Goal: Task Accomplishment & Management: Complete application form

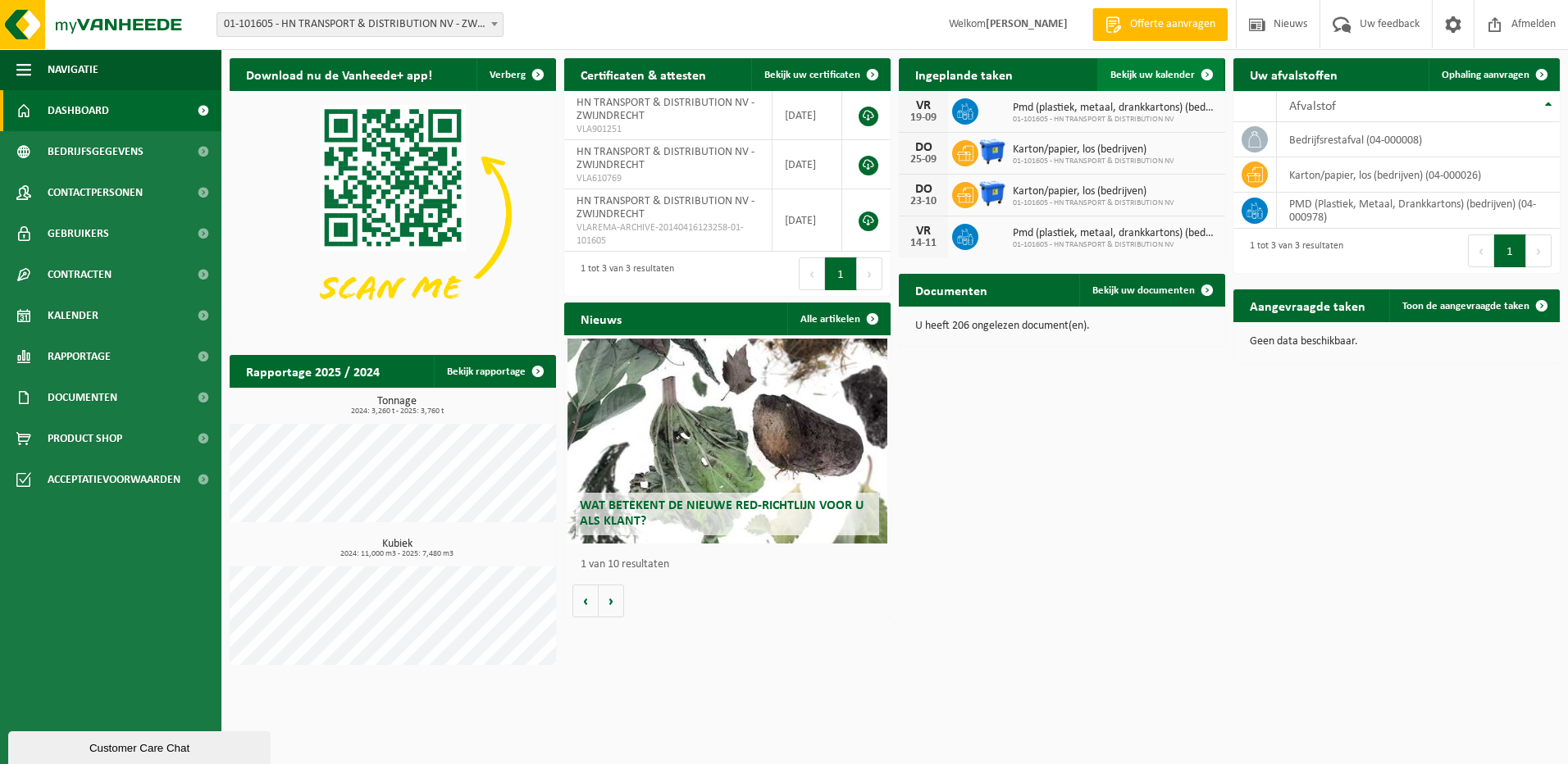
click at [1172, 74] on span "Bekijk uw kalender" at bounding box center [1153, 75] width 84 height 11
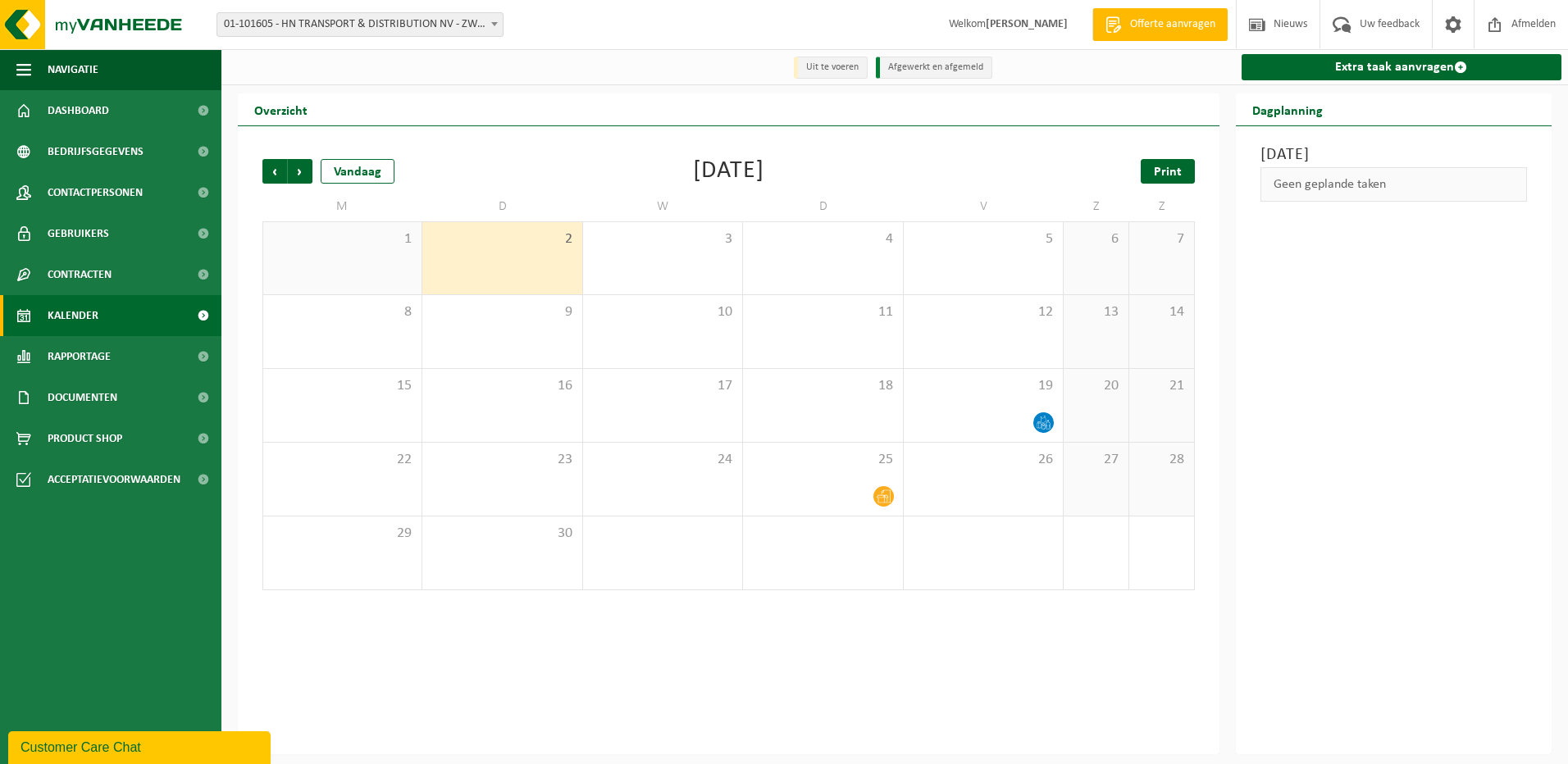
click at [1176, 174] on span "Print" at bounding box center [1167, 172] width 28 height 13
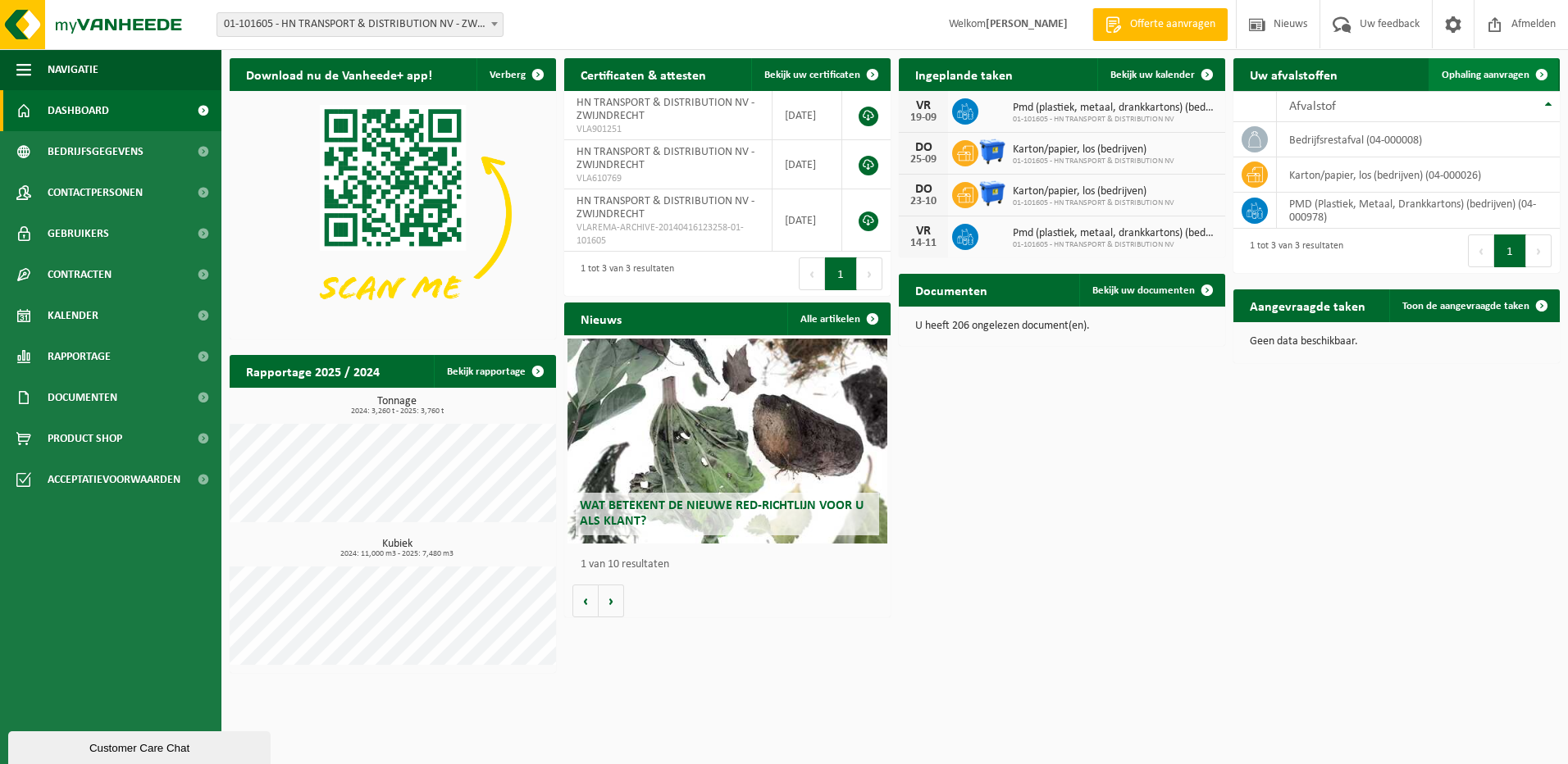
click at [1473, 72] on span "Ophaling aanvragen" at bounding box center [1486, 75] width 88 height 11
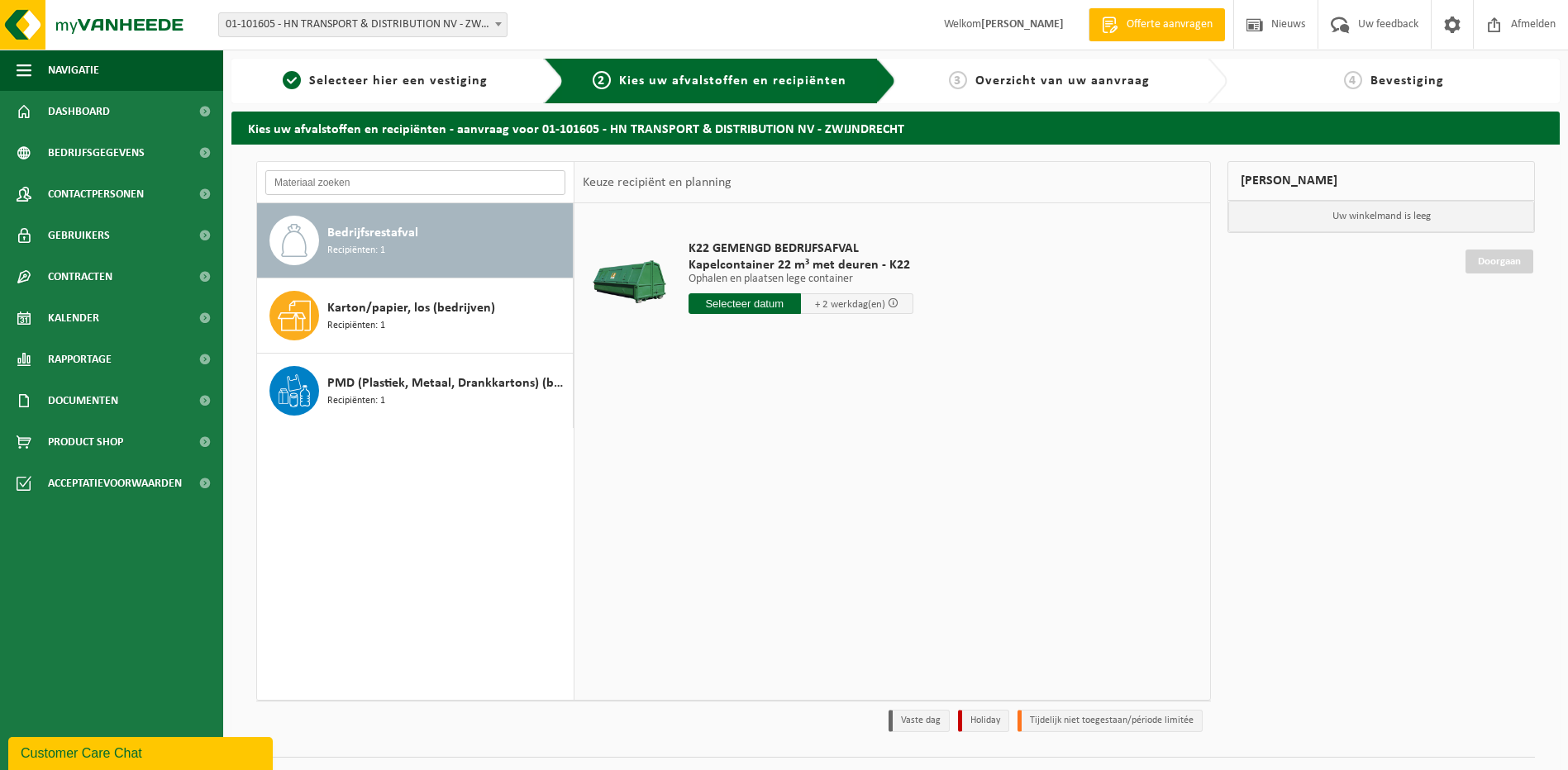
click at [369, 187] on input "text" at bounding box center [415, 182] width 300 height 25
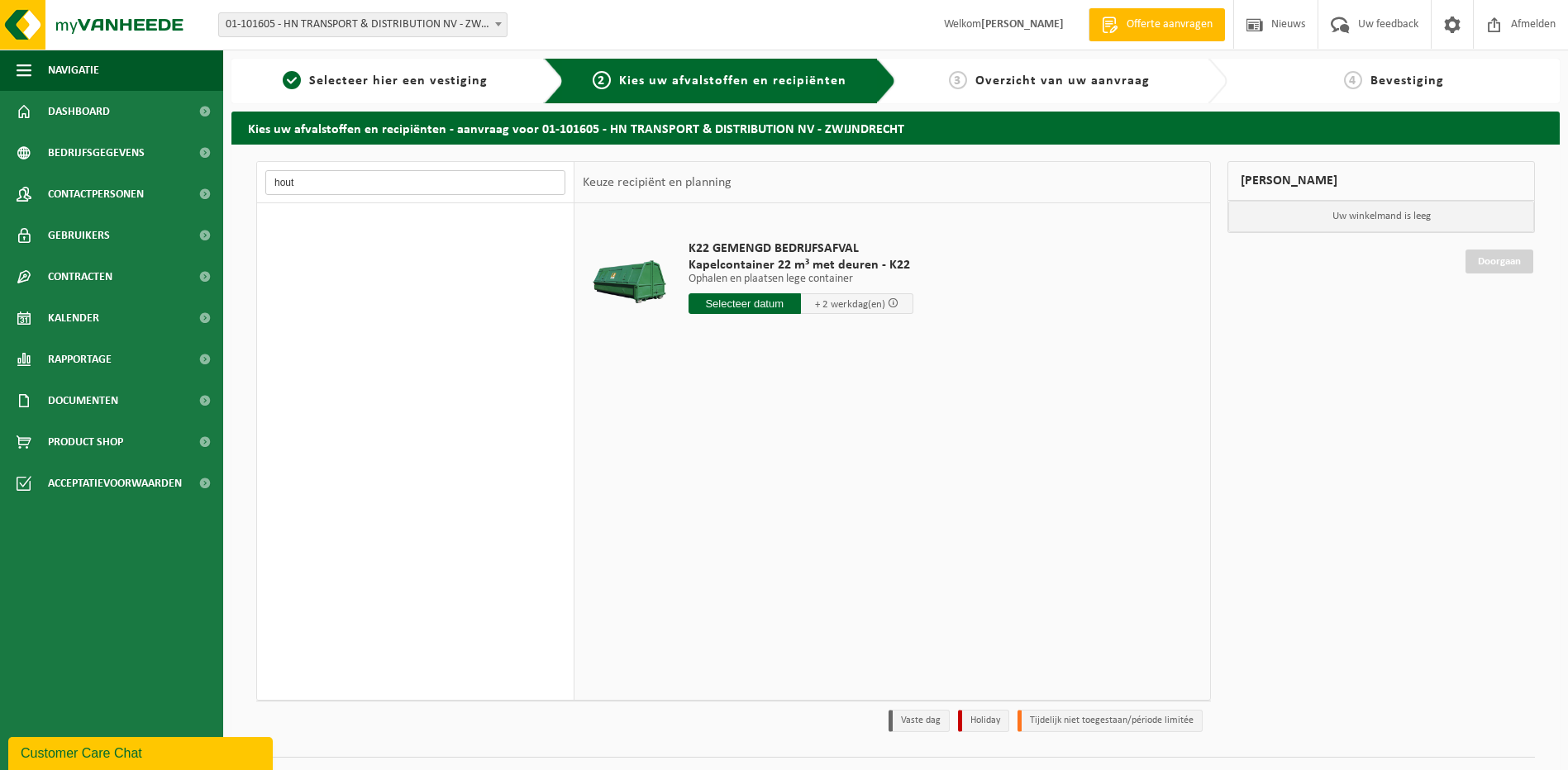
type input "hout"
click at [1198, 24] on span "Offerte aanvragen" at bounding box center [1169, 24] width 95 height 16
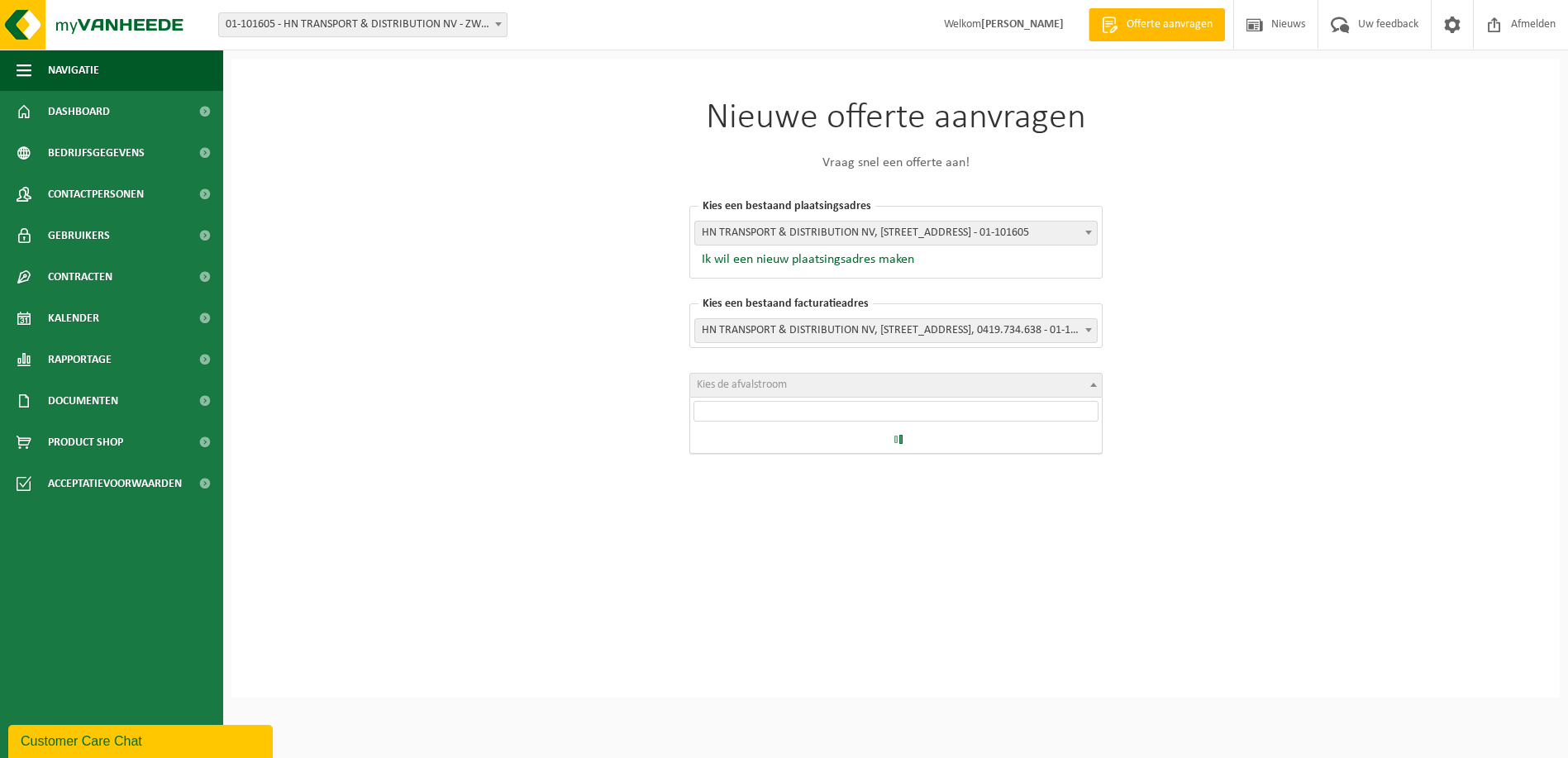
click at [1087, 385] on span at bounding box center [1093, 384] width 16 height 21
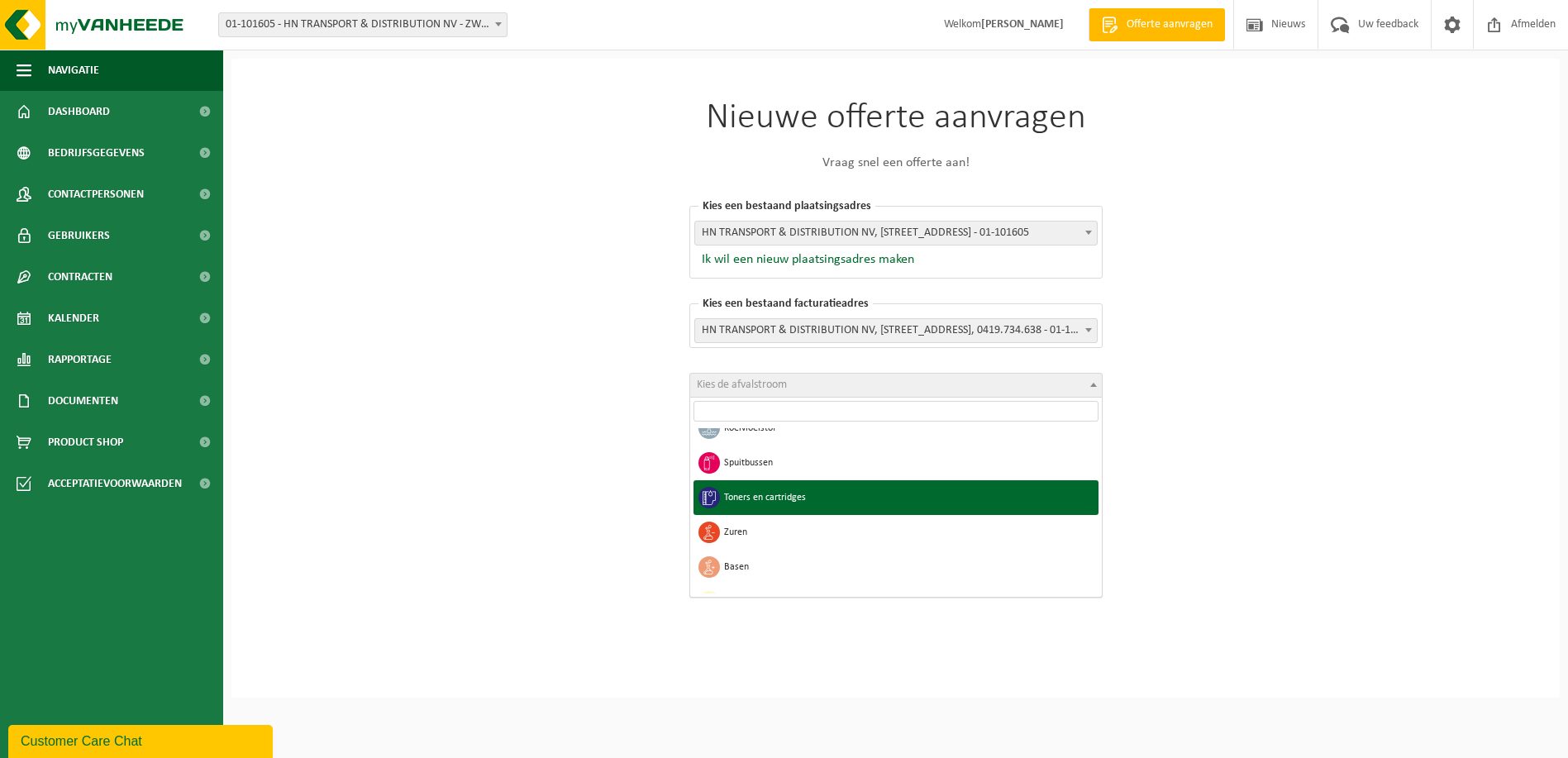
scroll to position [1362, 0]
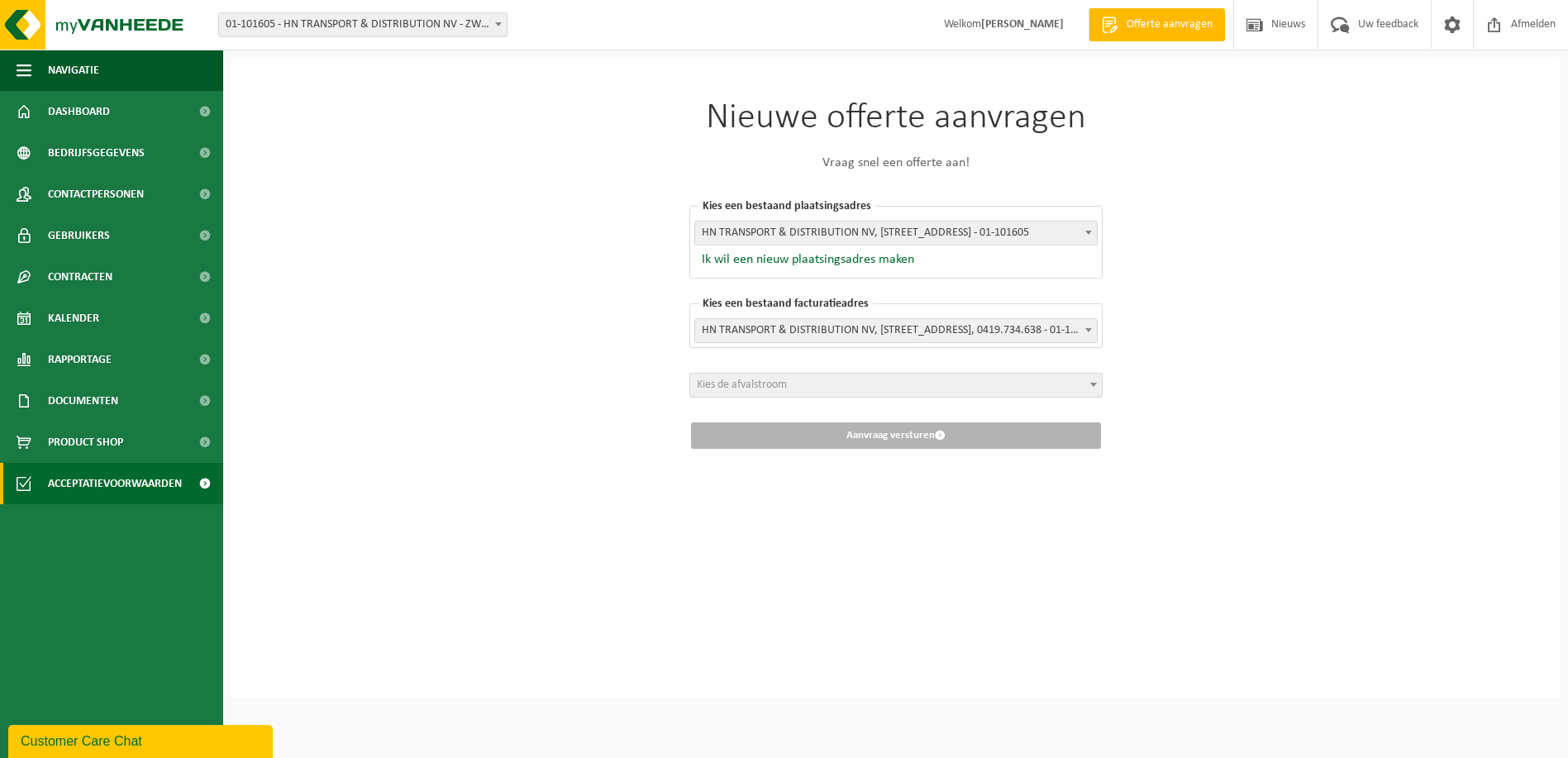
click at [91, 489] on span "Acceptatievoorwaarden" at bounding box center [115, 483] width 134 height 41
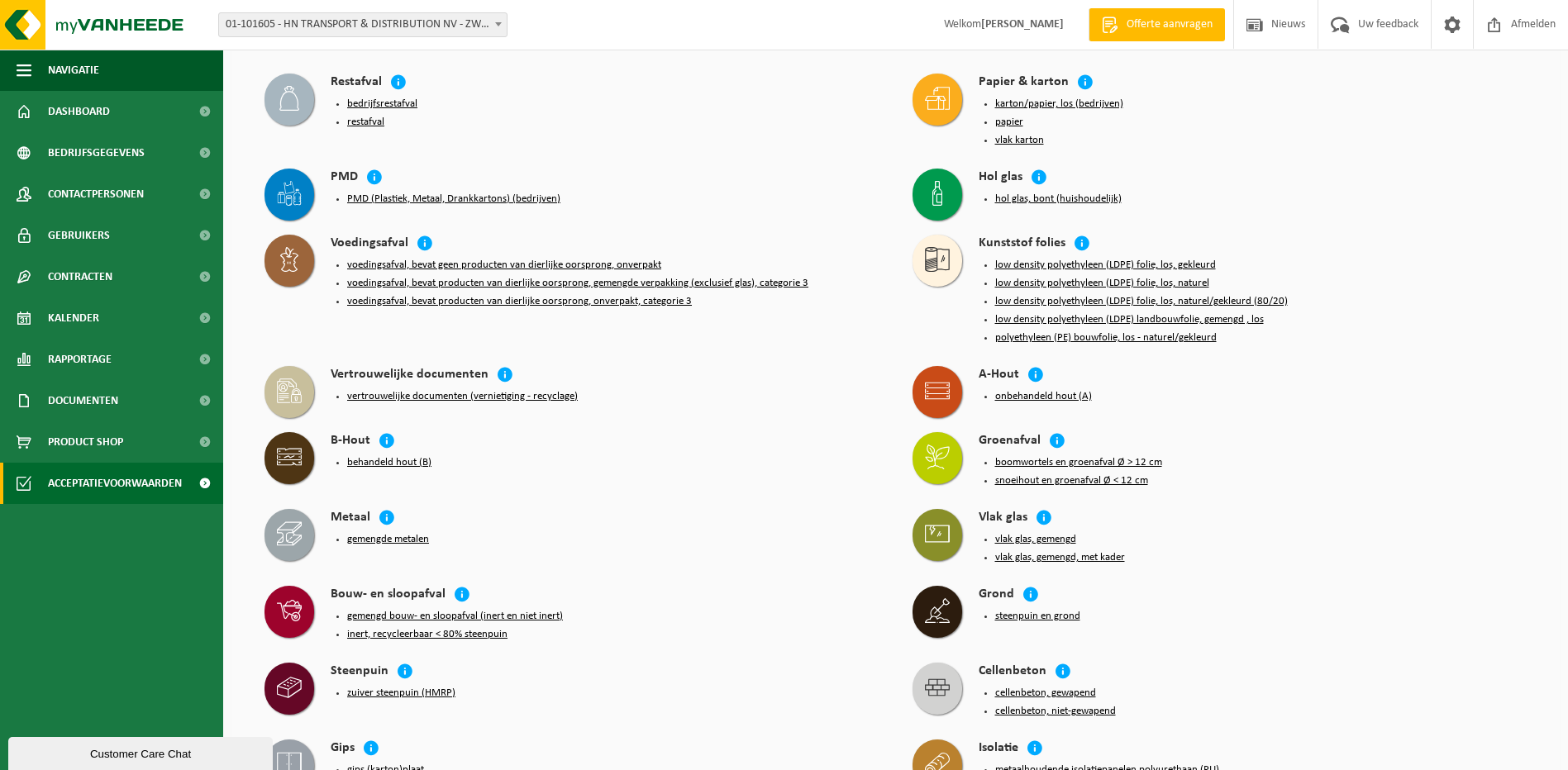
scroll to position [413, 0]
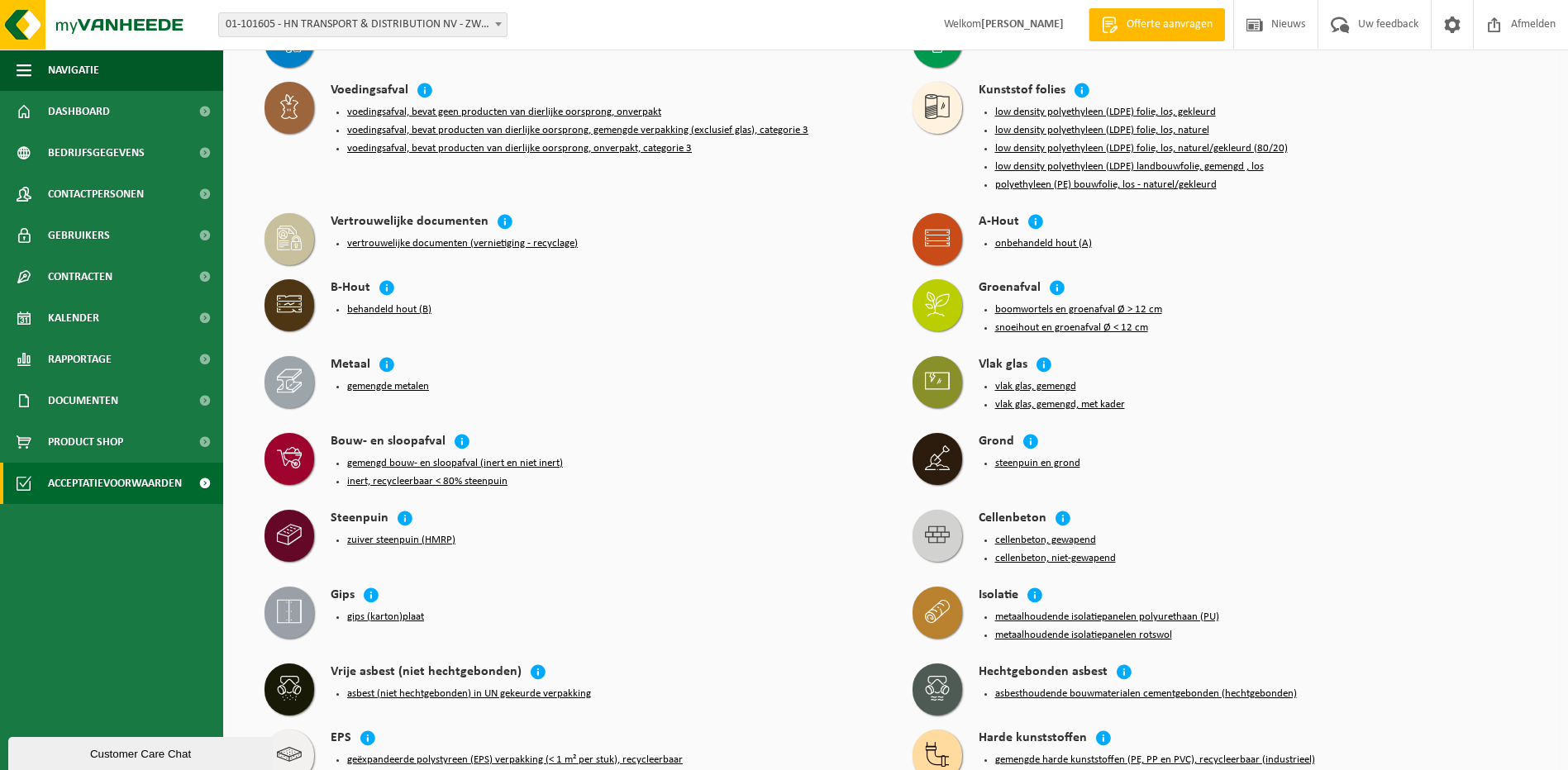
click at [1002, 237] on button "onbehandeld hout (A)" at bounding box center [1043, 244] width 96 height 14
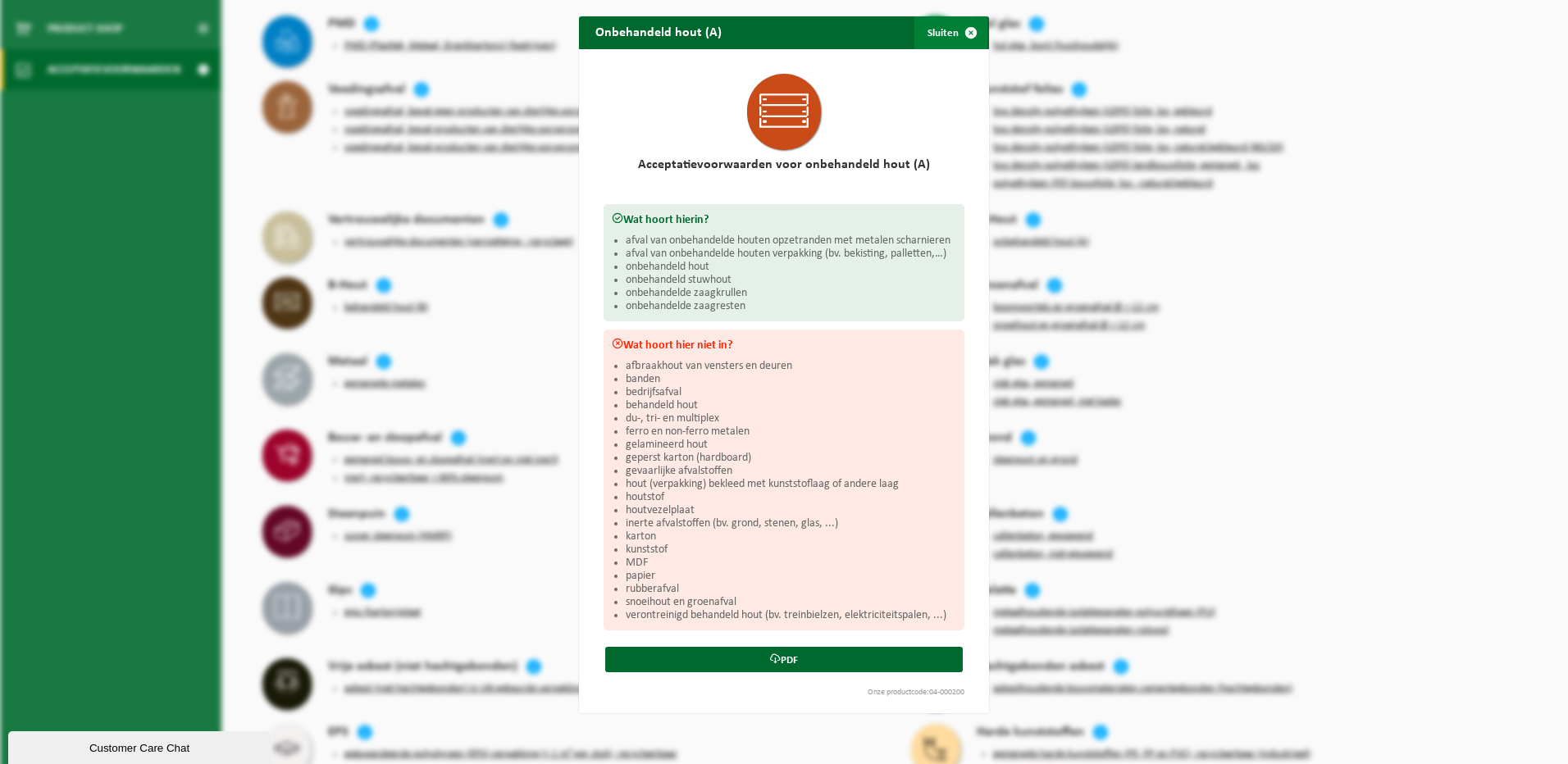
click at [969, 34] on span "button" at bounding box center [971, 33] width 33 height 33
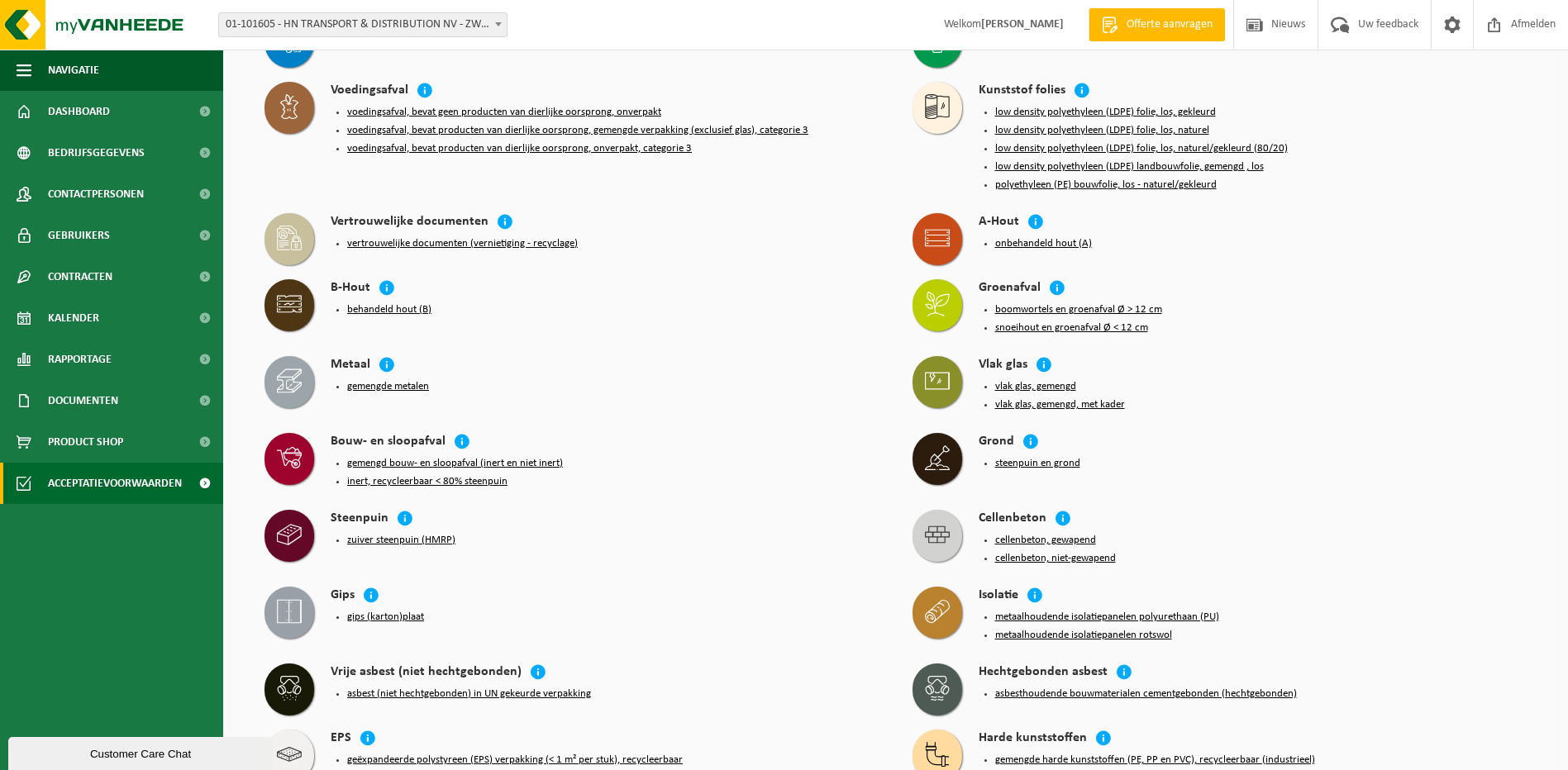
click at [382, 303] on button "behandeld hout (B)" at bounding box center [389, 310] width 84 height 14
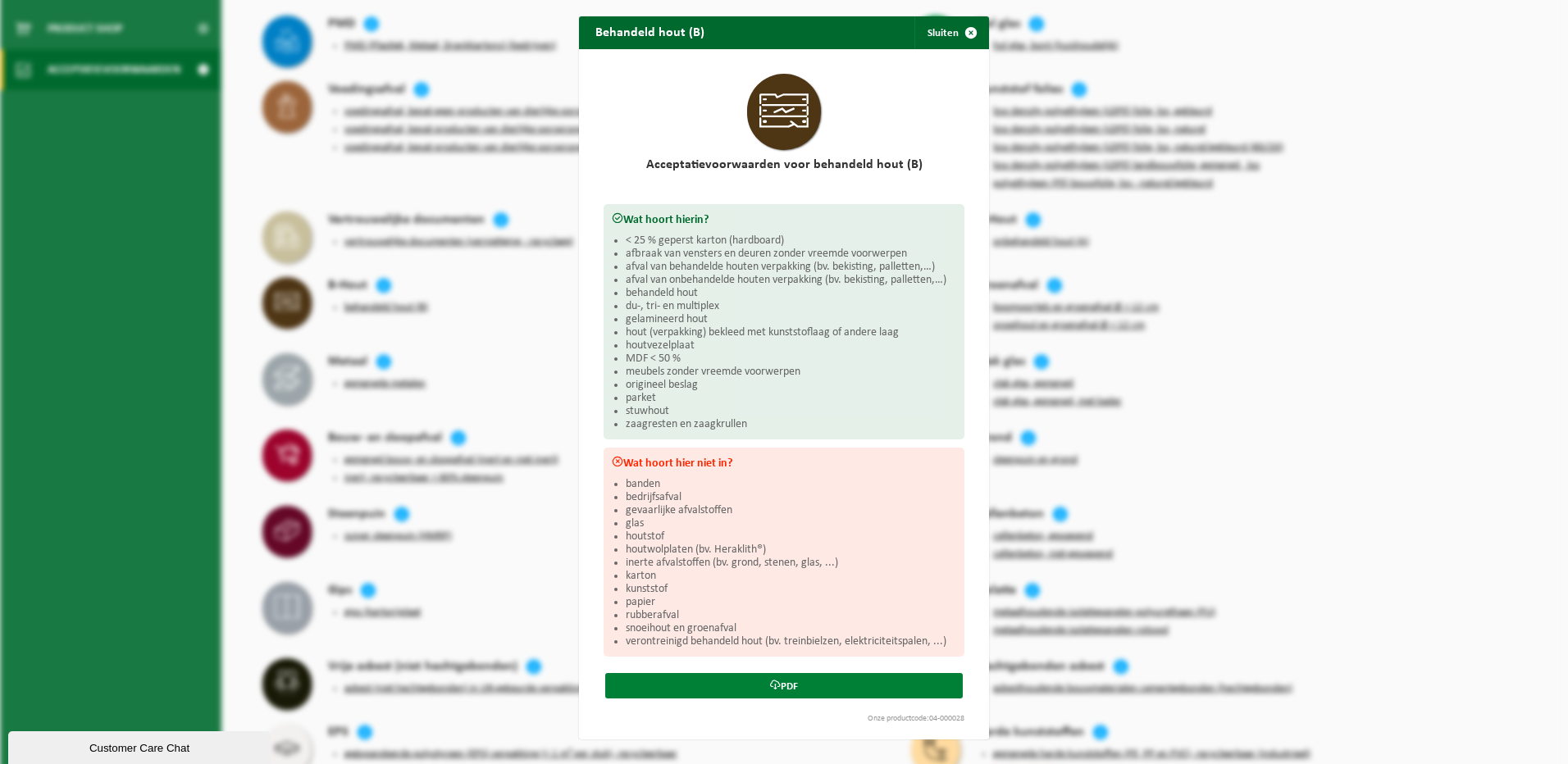
click at [780, 686] on link "PDF" at bounding box center [784, 685] width 358 height 26
click at [968, 31] on span "button" at bounding box center [971, 33] width 33 height 33
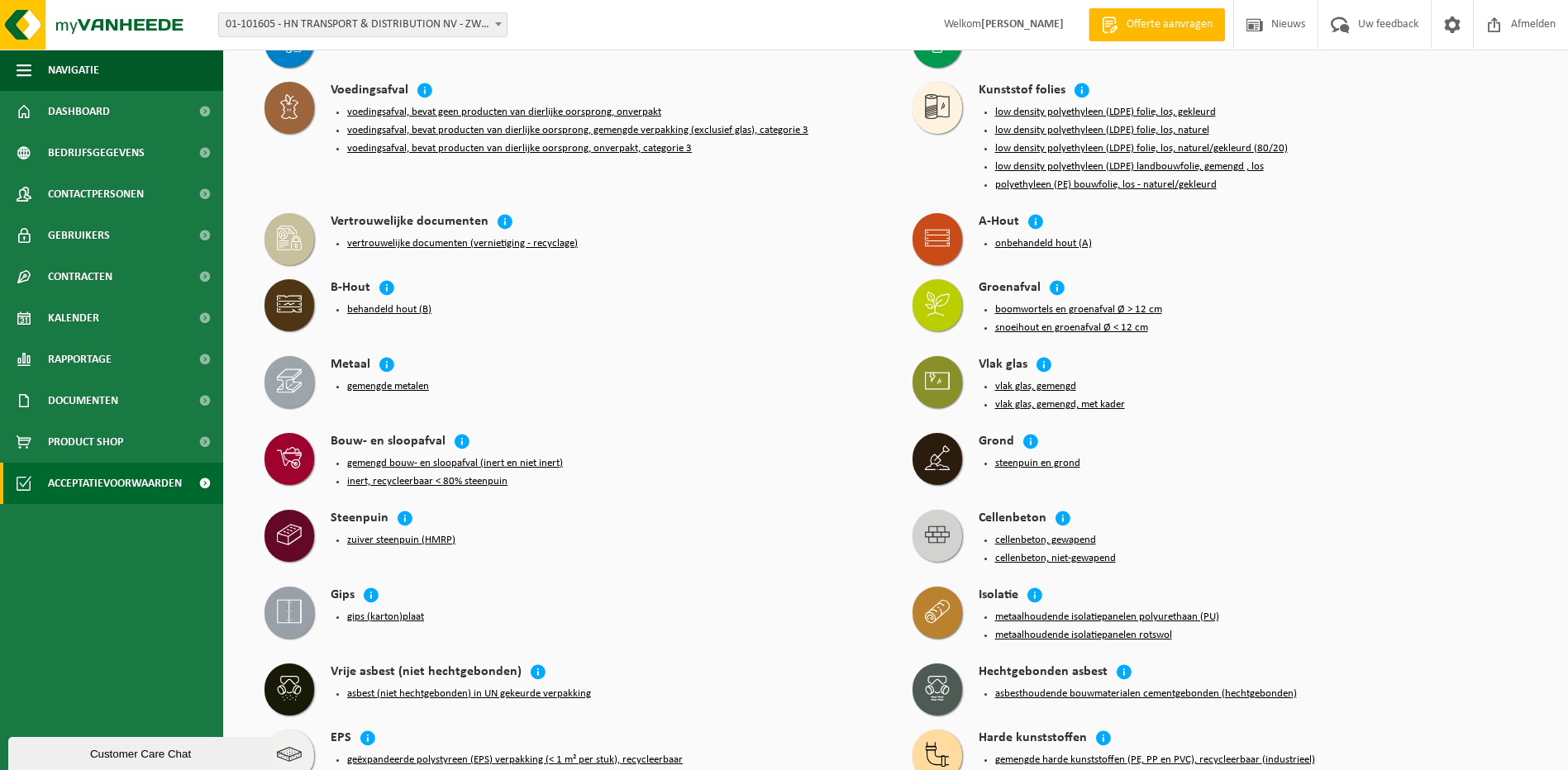
click at [1028, 237] on button "onbehandeld hout (A)" at bounding box center [1043, 244] width 96 height 14
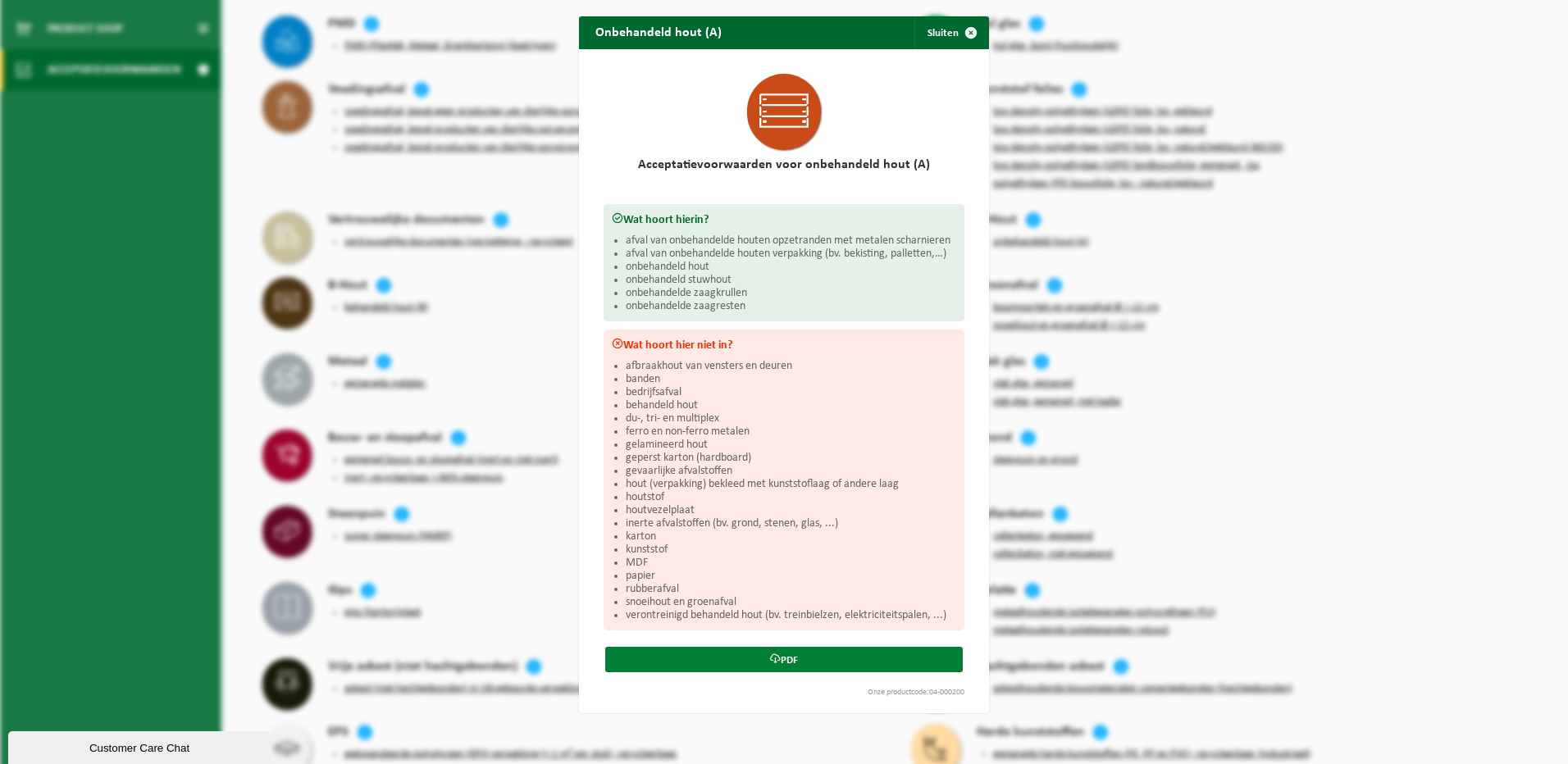
click at [759, 655] on link "PDF" at bounding box center [784, 660] width 358 height 26
click at [965, 27] on span "button" at bounding box center [971, 33] width 33 height 33
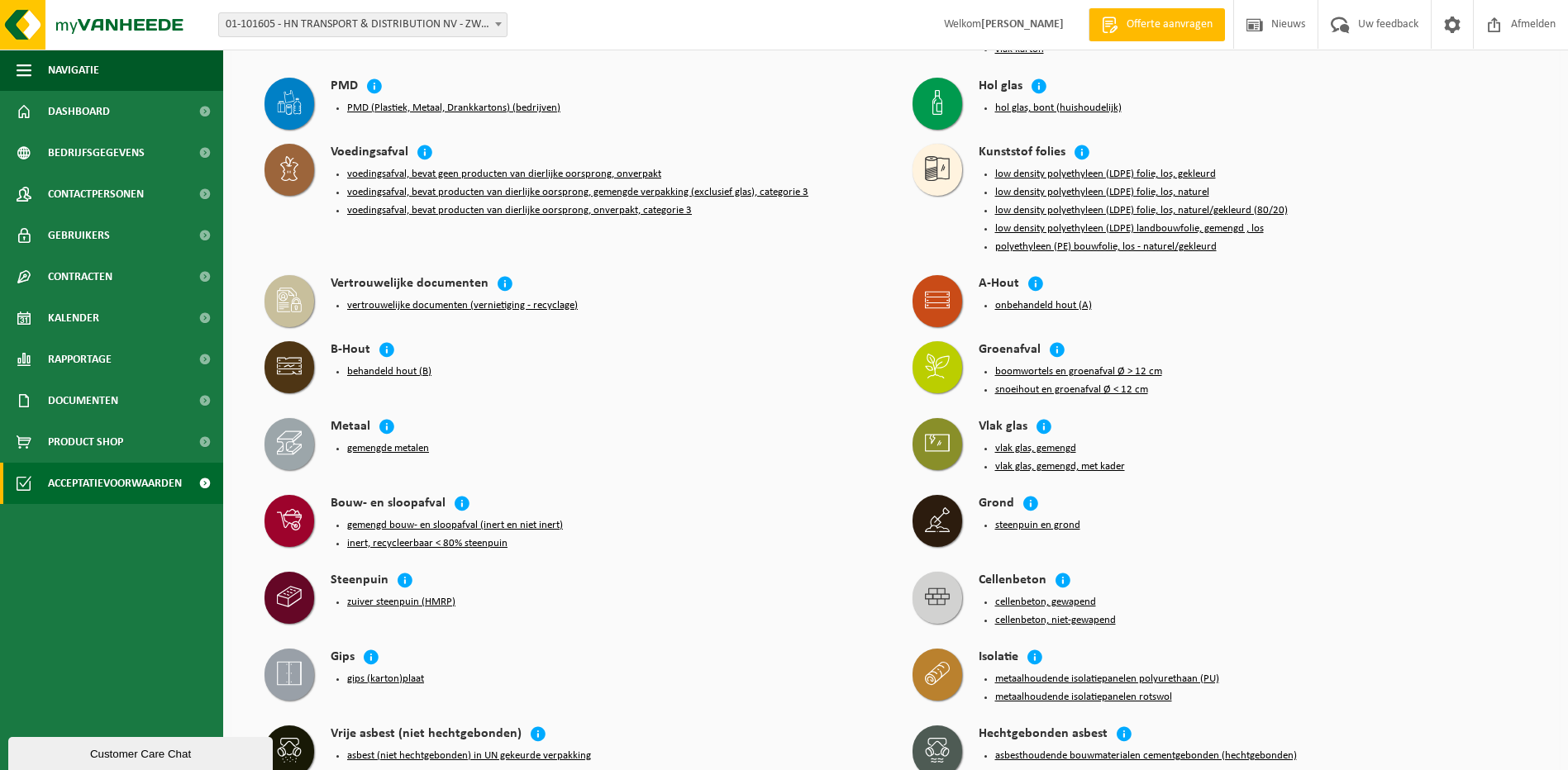
scroll to position [248, 0]
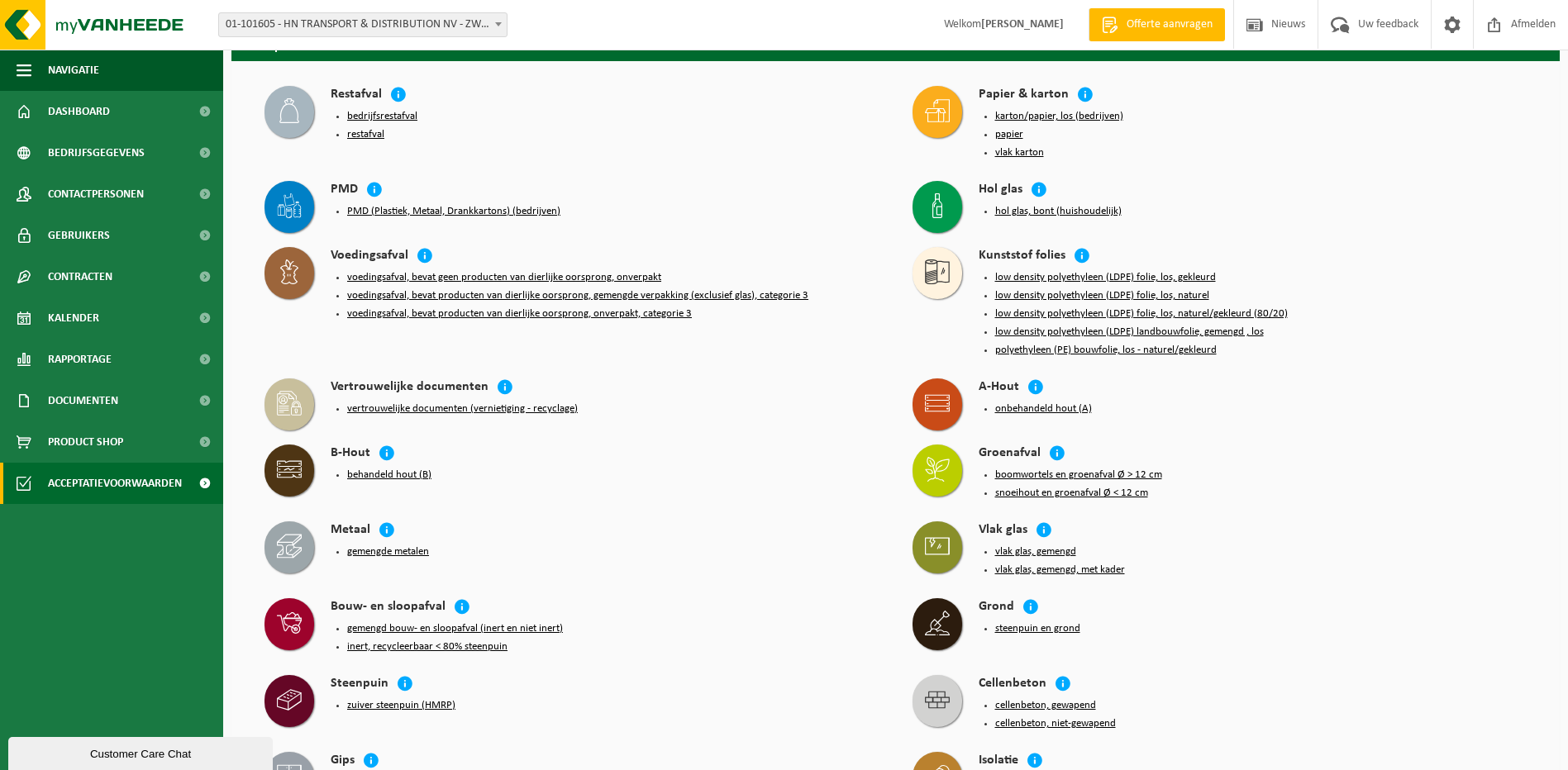
click at [1142, 29] on span "Offerte aanvragen" at bounding box center [1169, 24] width 95 height 16
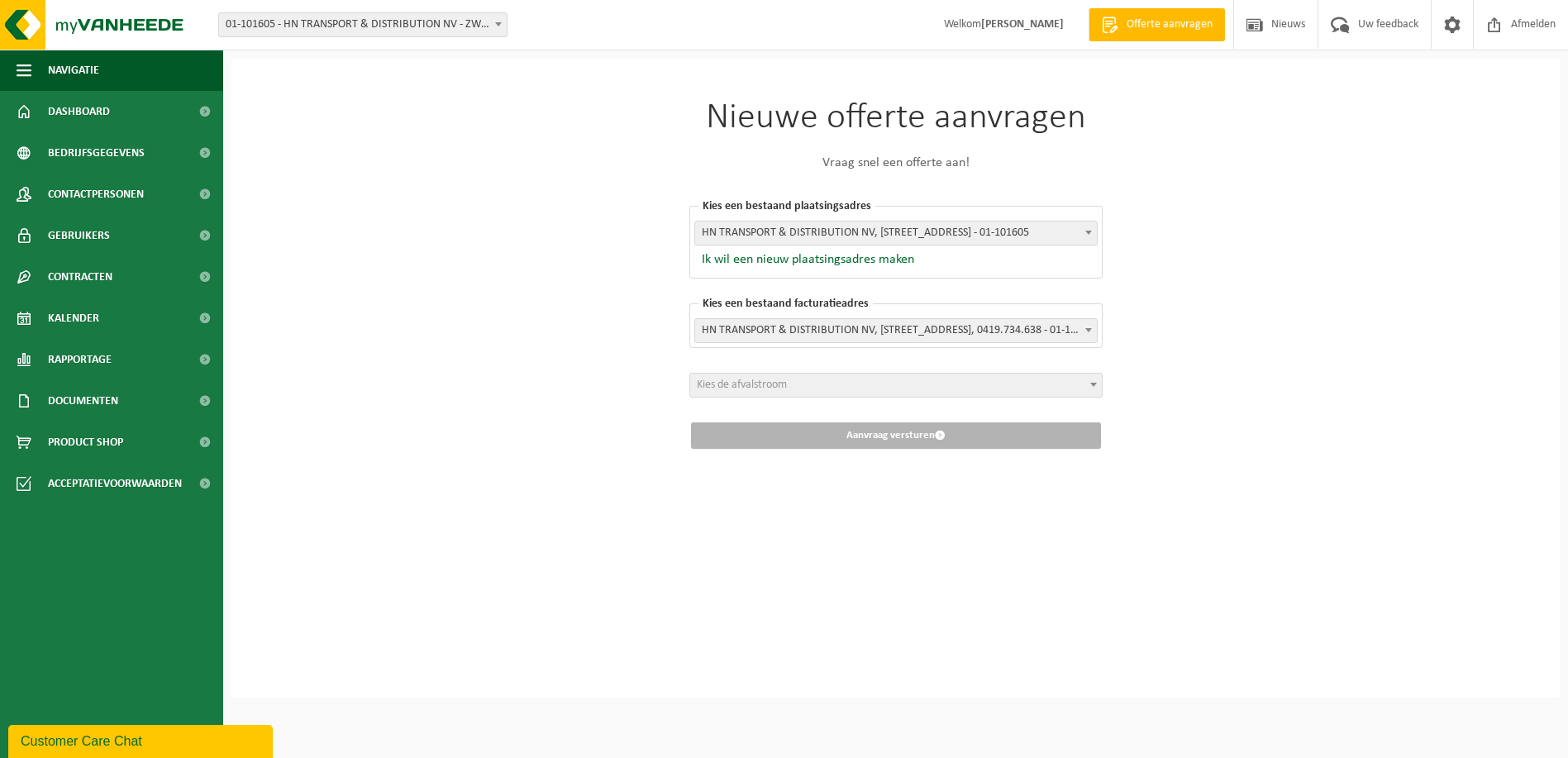
click at [839, 392] on span "Kies de afvalstroom" at bounding box center [895, 385] width 412 height 23
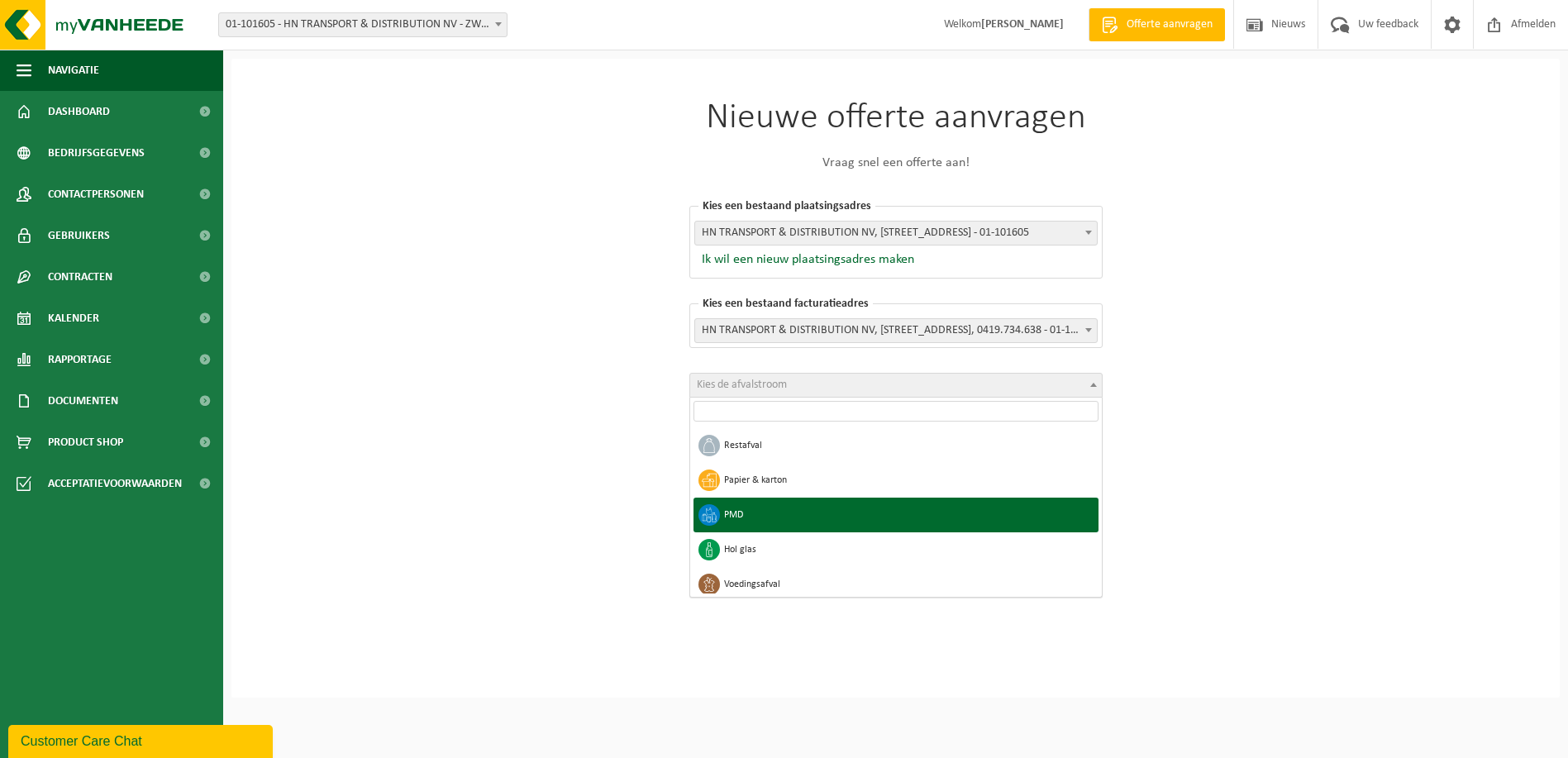
scroll to position [165, 0]
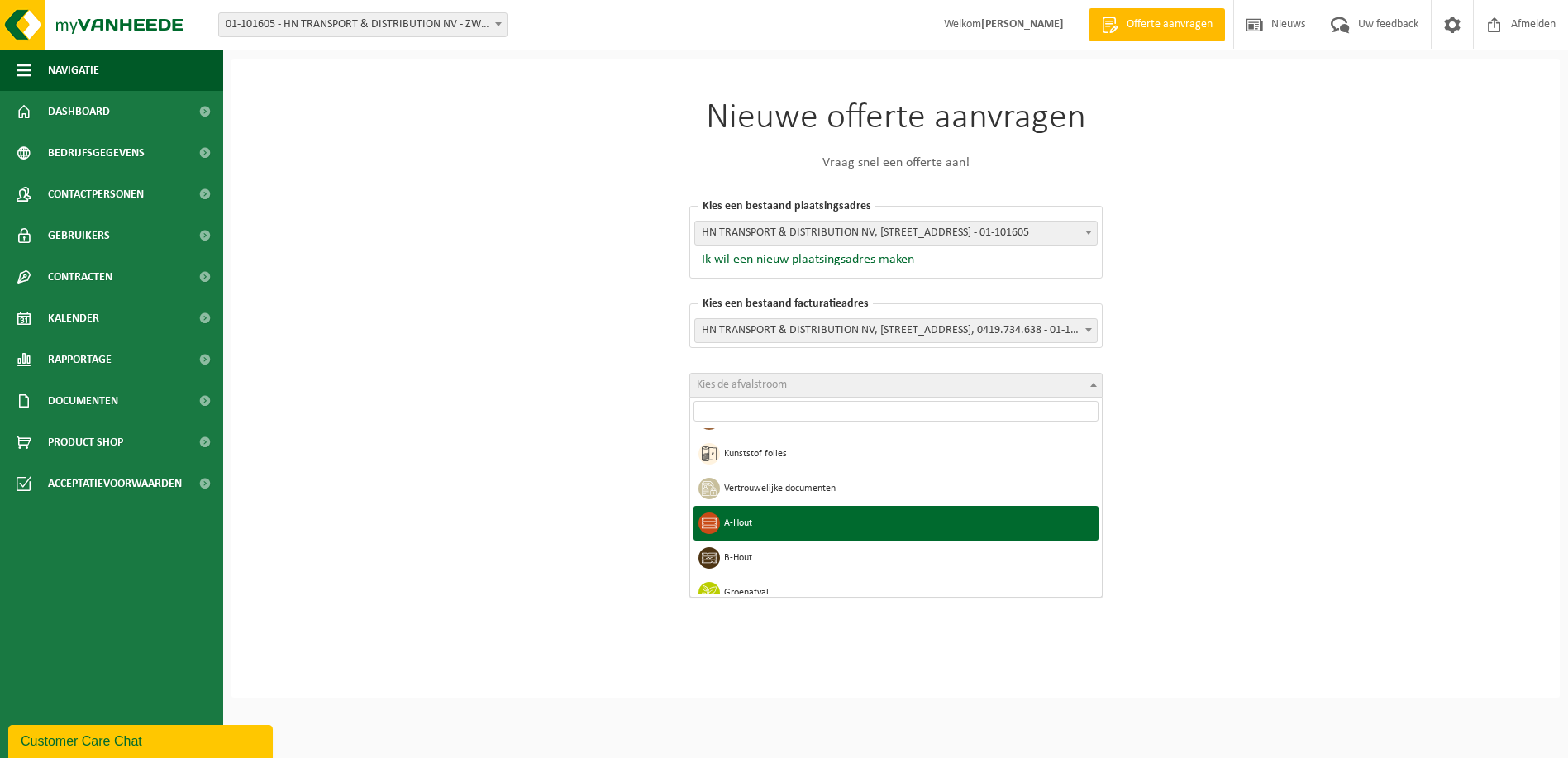
select select "3"
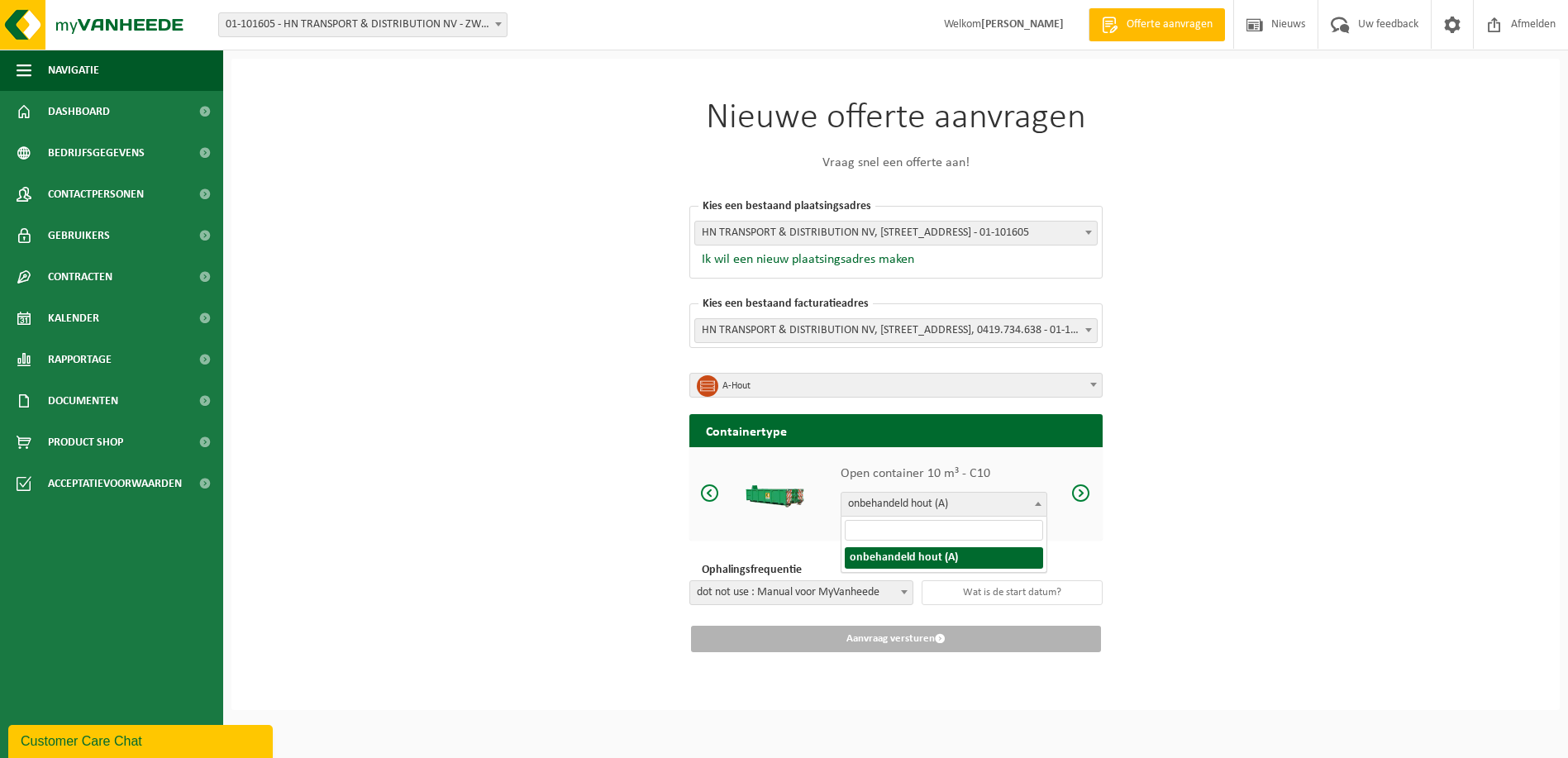
click at [1041, 502] on b at bounding box center [1038, 503] width 7 height 4
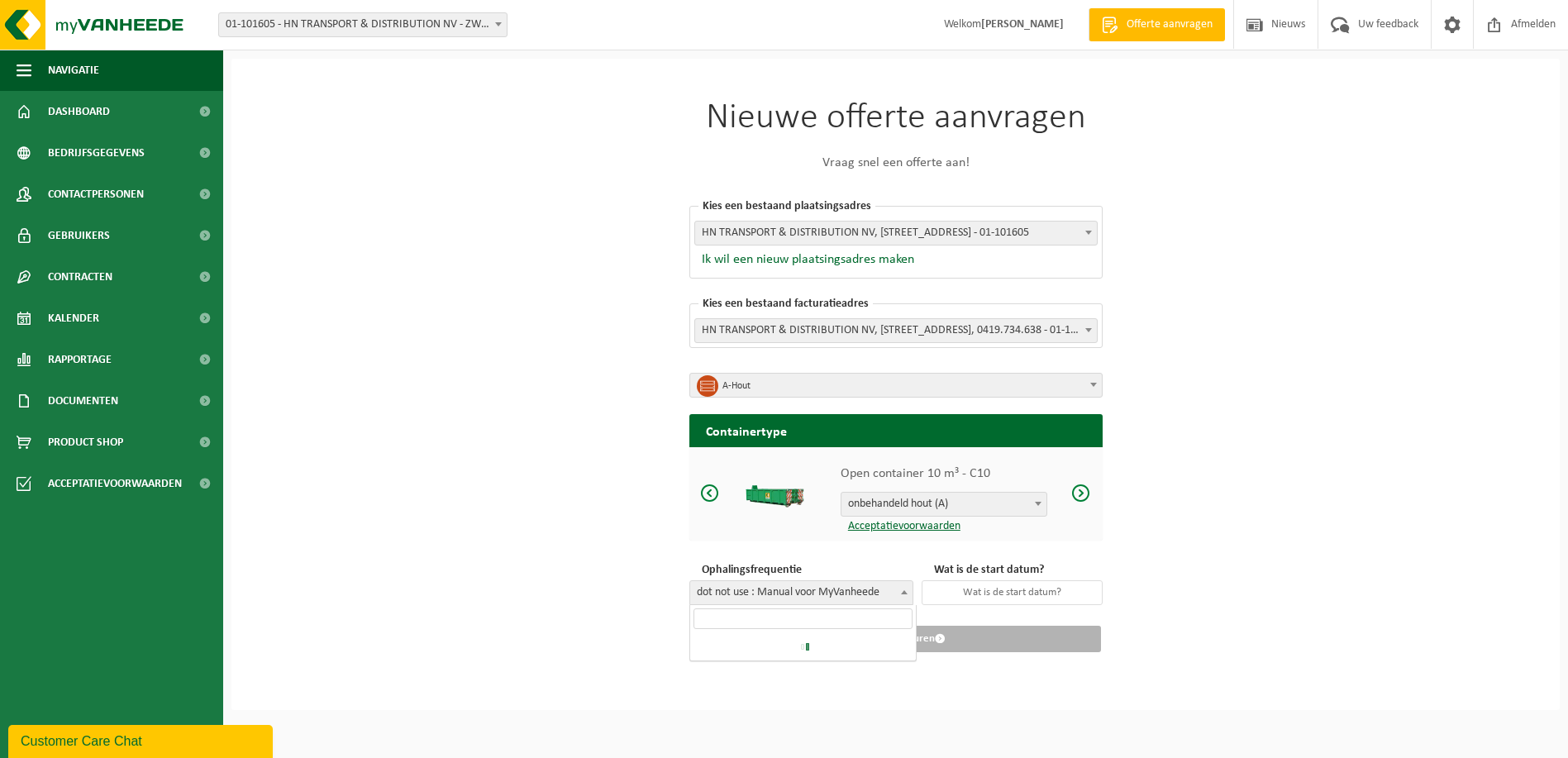
click at [908, 593] on b at bounding box center [904, 592] width 7 height 4
click at [908, 592] on b at bounding box center [904, 592] width 7 height 4
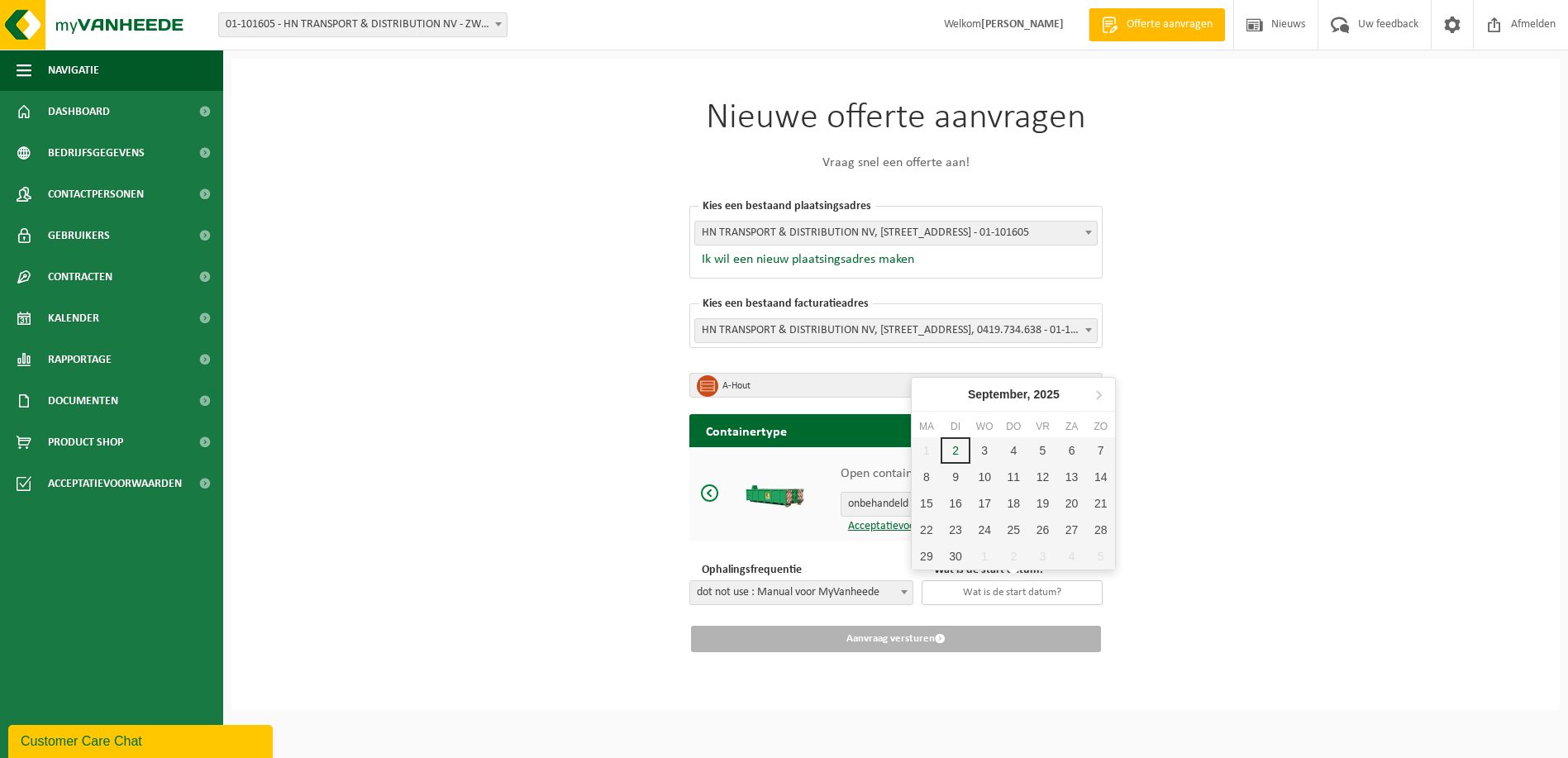
click at [1050, 591] on input "text" at bounding box center [1012, 592] width 181 height 25
